Goal: Information Seeking & Learning: Learn about a topic

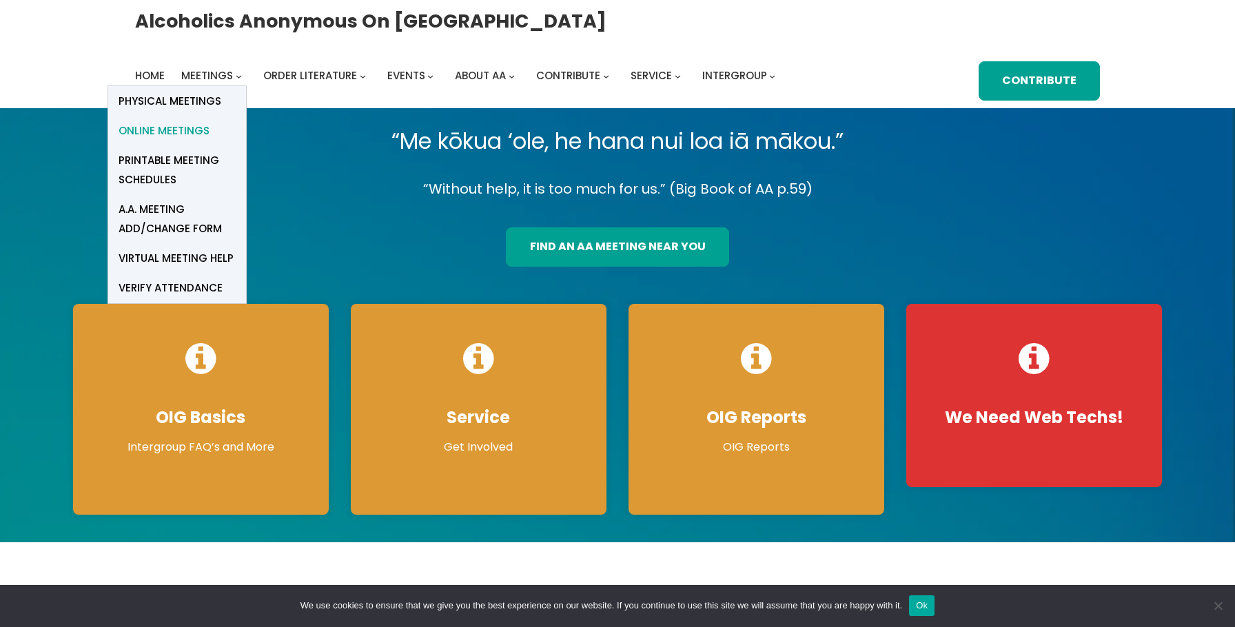
click at [185, 134] on span "Online Meetings" at bounding box center [164, 130] width 91 height 19
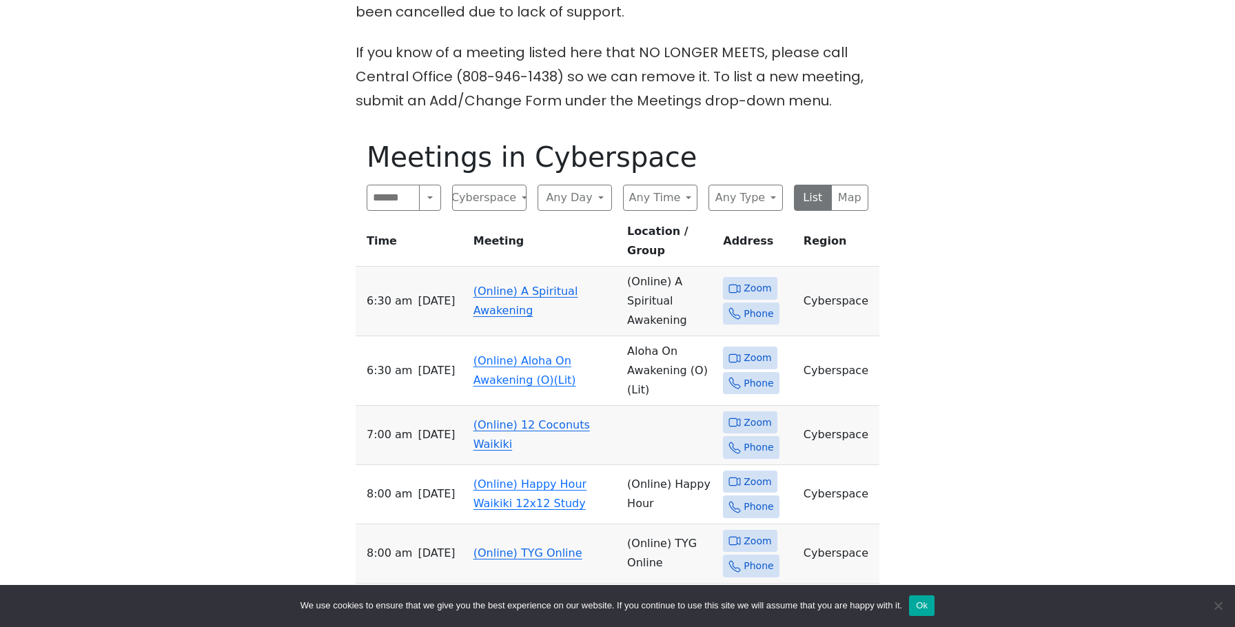
click at [506, 285] on link "(Online) A Spiritual Awakening" at bounding box center [526, 301] width 105 height 32
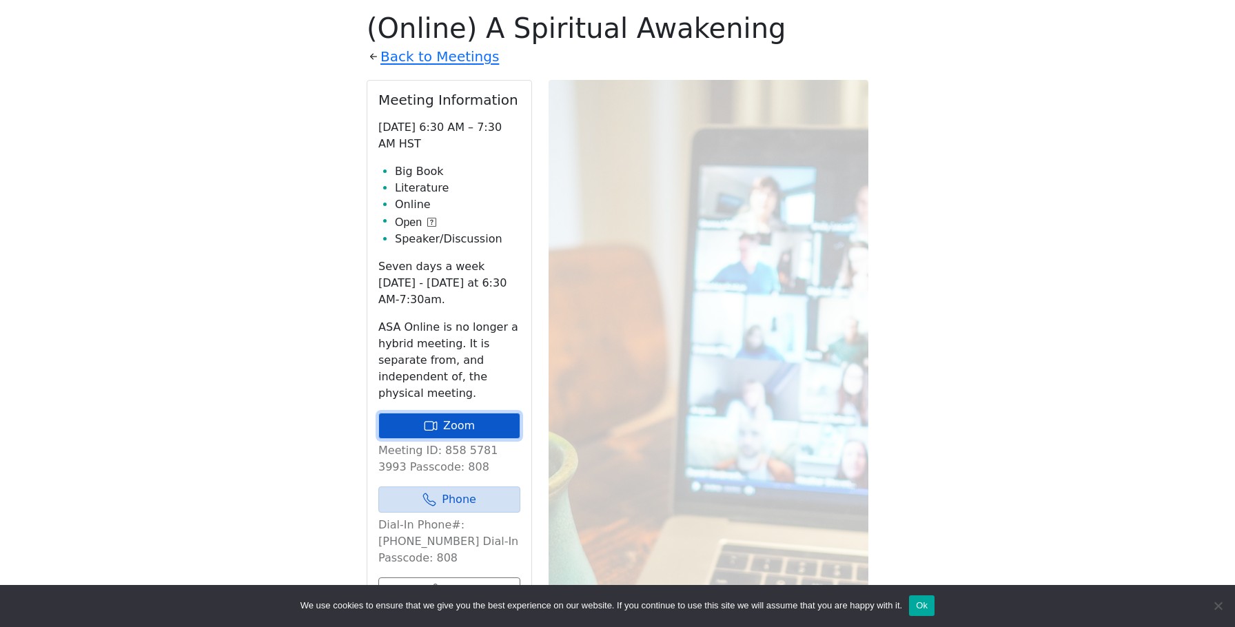
click at [443, 420] on link "Zoom" at bounding box center [449, 426] width 142 height 26
